Goal: Find specific page/section: Find specific page/section

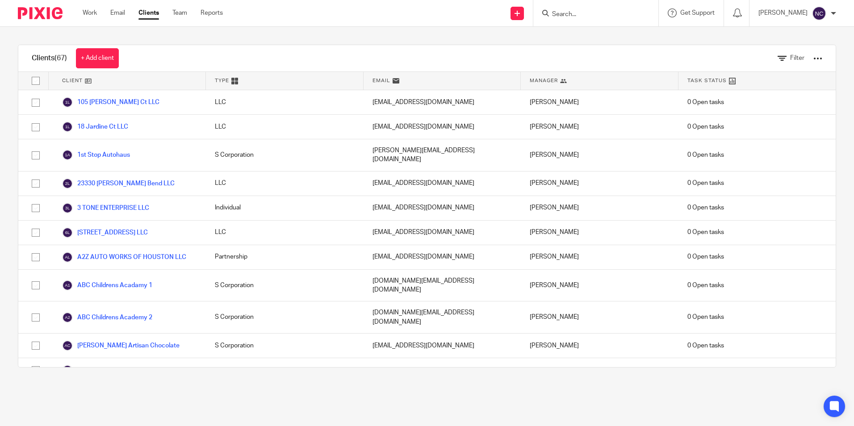
click at [591, 14] on input "Search" at bounding box center [591, 15] width 80 height 8
type input "sedon"
click at [574, 32] on link at bounding box center [624, 38] width 151 height 21
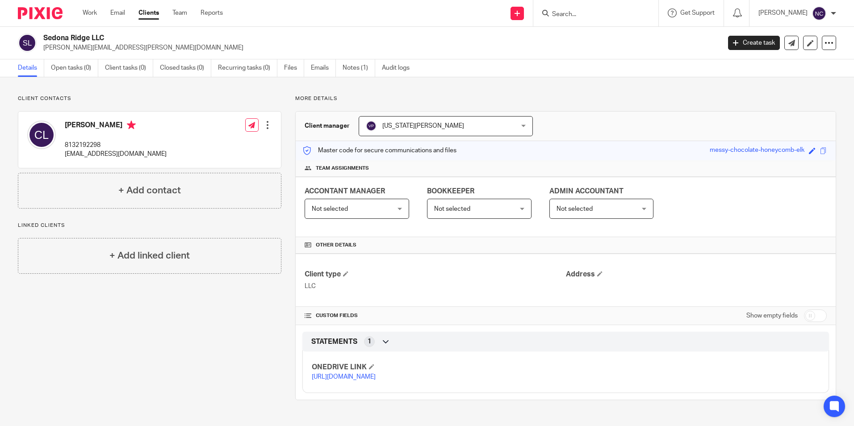
click at [361, 380] on link "https://ccfstaxes-my.sharepoint.com/:f:/g/personal/angie_ccfsbookkeeping_com/Es…" at bounding box center [344, 377] width 64 height 6
click at [527, 86] on div "Client contacts Cesar Ledezma 8132192298 royalaesthetics1@gmail.com Edit contac…" at bounding box center [427, 247] width 854 height 341
click at [579, 16] on input "Search" at bounding box center [591, 15] width 80 height 8
type input "b"
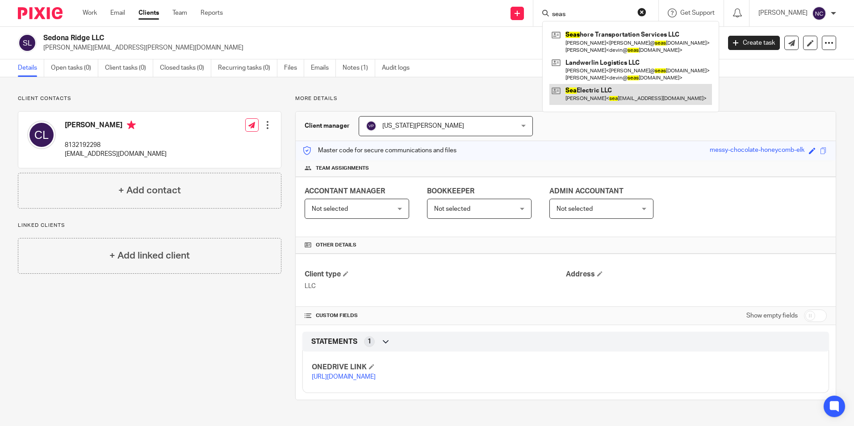
type input "seas"
click at [595, 95] on link at bounding box center [630, 94] width 163 height 21
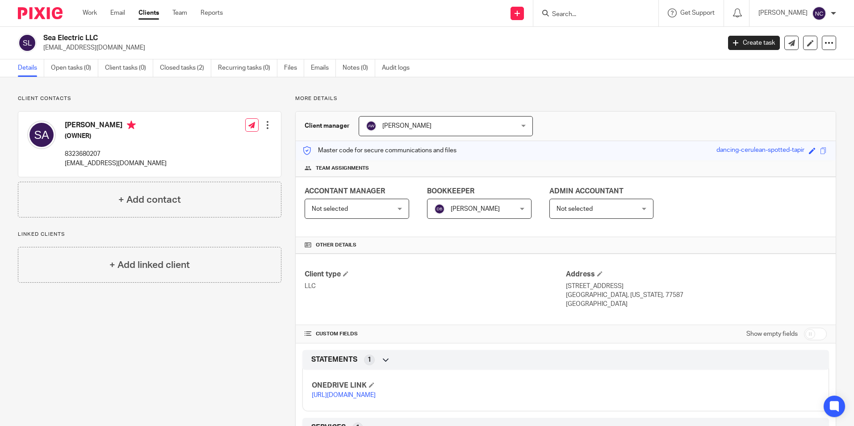
click at [376, 398] on link "[URL][DOMAIN_NAME]" at bounding box center [344, 395] width 64 height 6
click at [588, 17] on input "Search" at bounding box center [591, 15] width 80 height 8
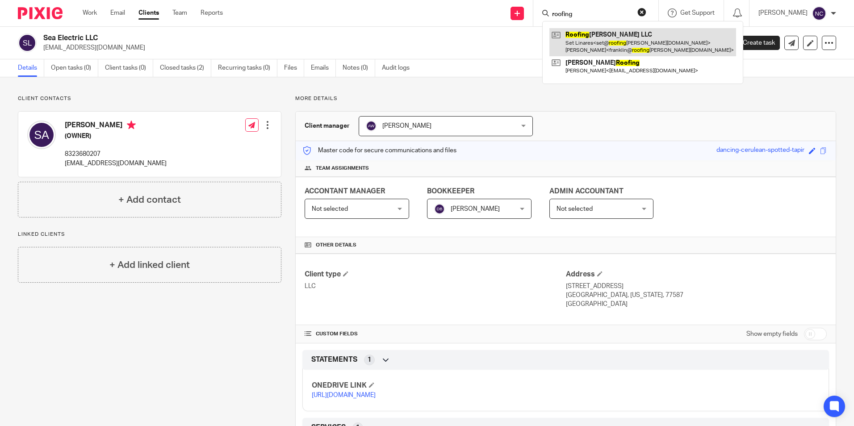
type input "roofing"
click at [586, 45] on link at bounding box center [642, 42] width 187 height 28
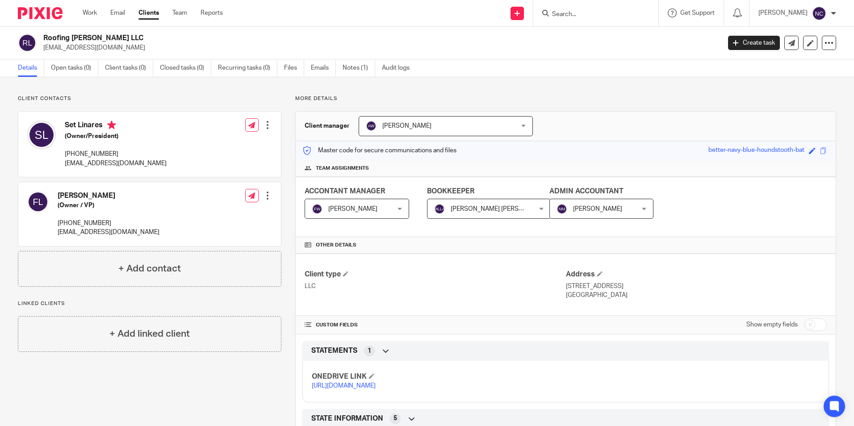
click at [376, 389] on link "[URL][DOMAIN_NAME]" at bounding box center [344, 386] width 64 height 6
click at [564, 17] on input "Search" at bounding box center [591, 15] width 80 height 8
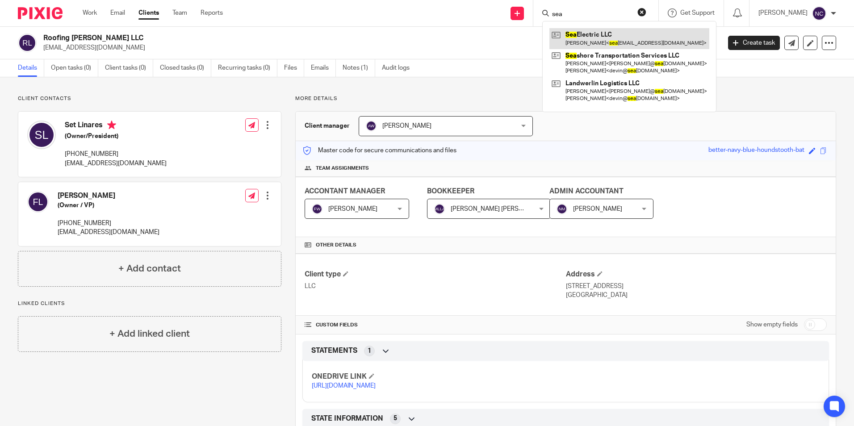
type input "sea"
click at [579, 33] on link at bounding box center [629, 38] width 160 height 21
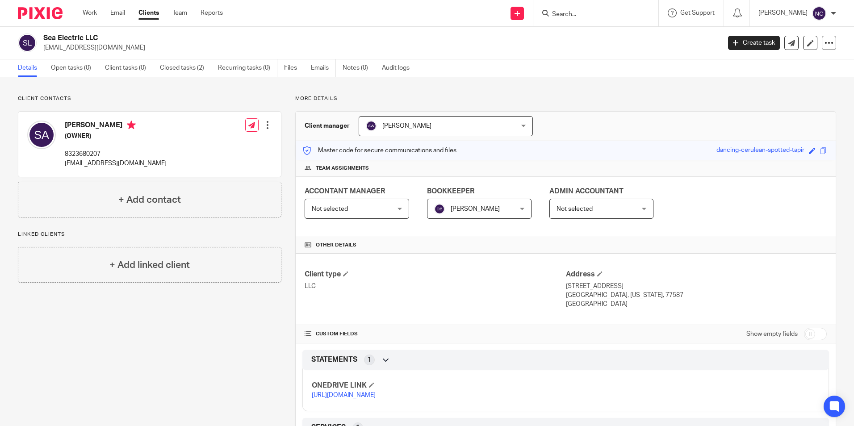
click at [376, 398] on link "[URL][DOMAIN_NAME]" at bounding box center [344, 395] width 64 height 6
